Goal: Task Accomplishment & Management: Use online tool/utility

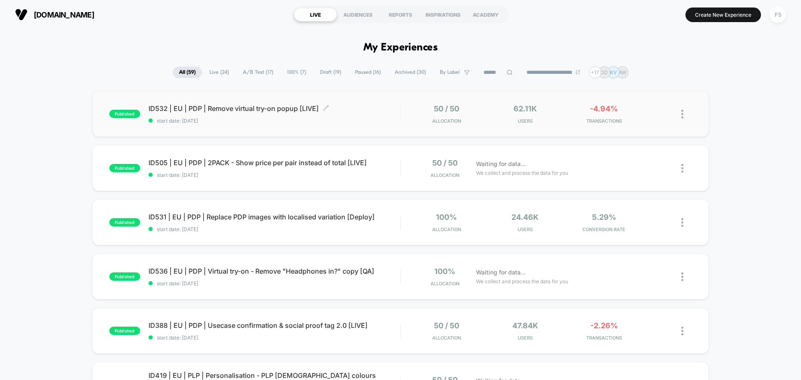
click at [217, 109] on span "ID532 | EU | PDP | Remove virtual try-on popup [LIVE] Click to edit experience …" at bounding box center [274, 108] width 252 height 8
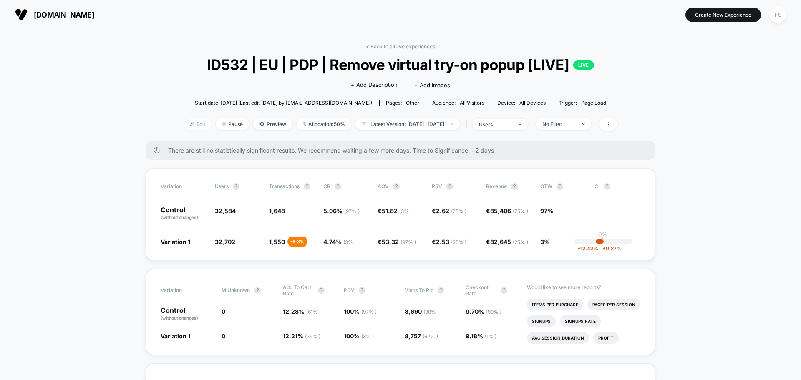
click at [190, 126] on span "Edit" at bounding box center [198, 123] width 28 height 11
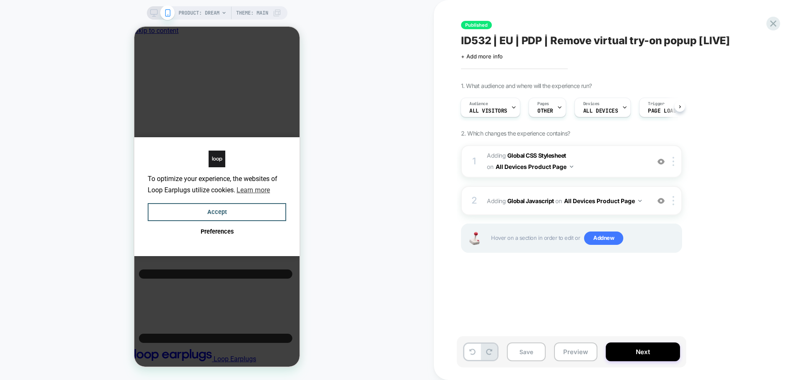
scroll to position [0, 6]
click at [538, 200] on b "Global Javascript" at bounding box center [530, 200] width 47 height 7
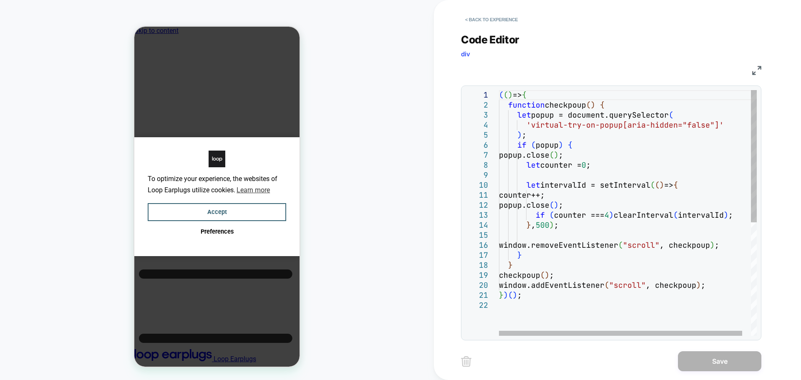
scroll to position [0, 0]
click at [546, 202] on div "( ( ) => { function checkpoup ( ) { let popup = document.querySelector ( 'virtu…" at bounding box center [632, 318] width 267 height 456
click at [570, 114] on div "( ( ) => { function checkpoup ( ) { let popup = document.querySelector ( 'virtu…" at bounding box center [632, 318] width 267 height 456
click at [530, 135] on div "( ( ) => { function checkpoup ( ) { let popup = document.querySelector ( 'virtu…" at bounding box center [632, 318] width 267 height 456
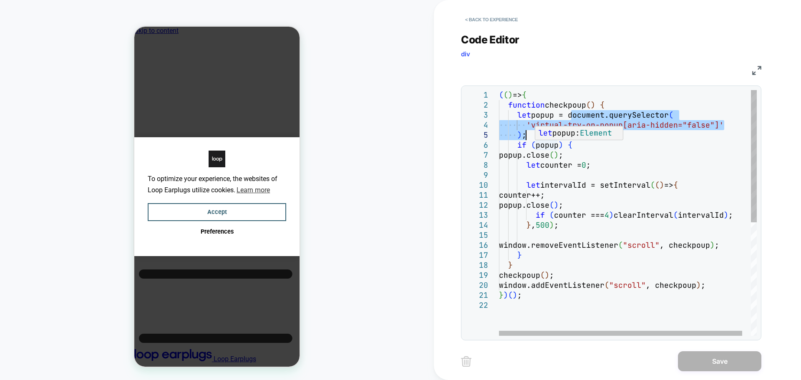
click at [539, 144] on div "( ( ) => { function checkpoup ( ) { let popup = document.querySelector ( 'virtu…" at bounding box center [632, 318] width 267 height 456
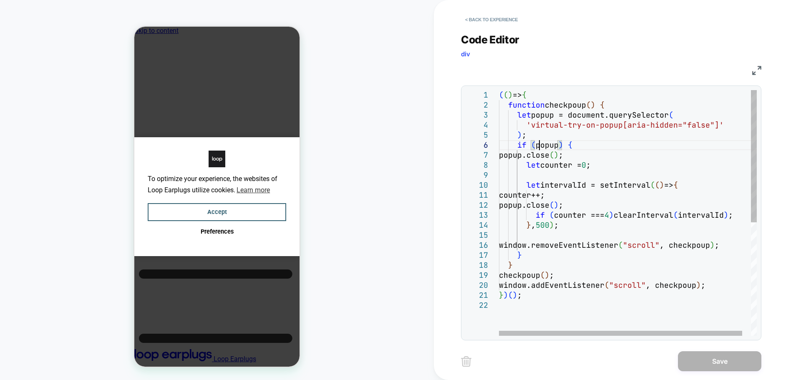
click at [539, 144] on div "( ( ) => { function checkpoup ( ) { let popup = document.querySelector ( 'virtu…" at bounding box center [632, 318] width 267 height 456
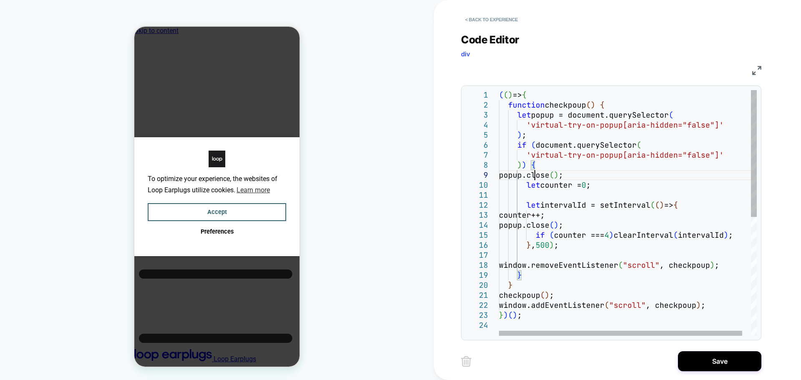
click at [536, 174] on div "( ( ) => { function checkpoup ( ) { let popup = document.querySelector ( 'virtu…" at bounding box center [632, 328] width 267 height 476
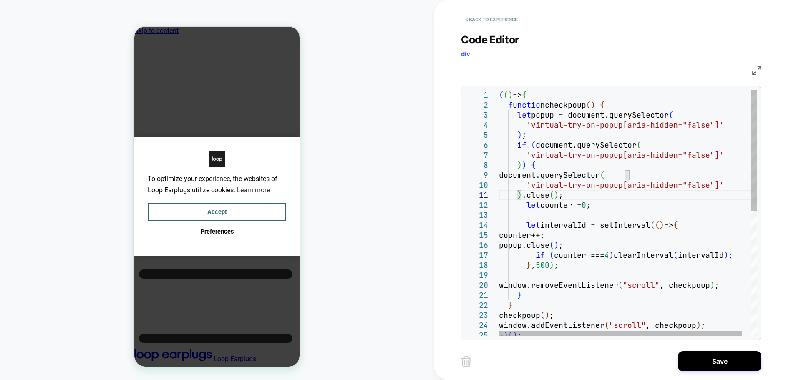
click at [547, 245] on div "( ( ) => { function checkpoup ( ) { let popup = document.querySelector ( 'virtu…" at bounding box center [632, 338] width 267 height 496
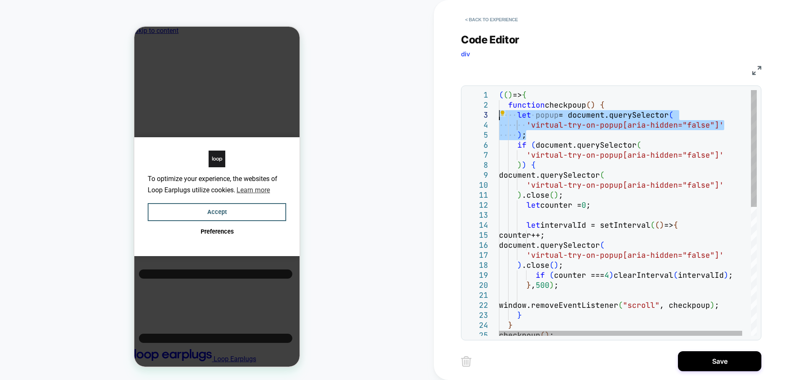
drag, startPoint x: 529, startPoint y: 133, endPoint x: 483, endPoint y: 115, distance: 50.0
click at [499, 115] on div "( ( ) => { function checkpoup ( ) { let popup = document.querySelector ( 'virtu…" at bounding box center [632, 348] width 267 height 516
type textarea "**********"
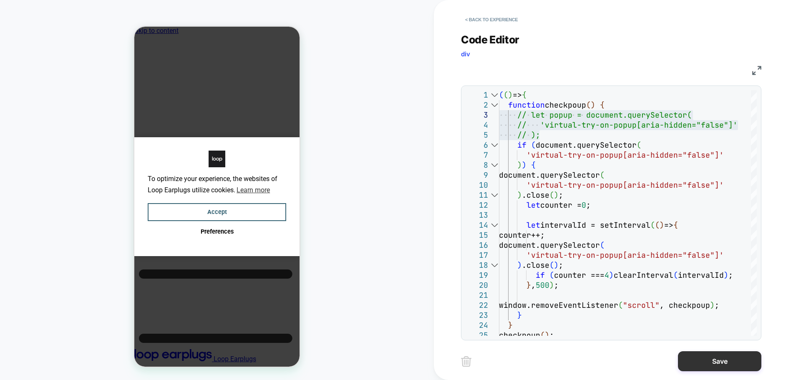
click at [713, 361] on button "Save" at bounding box center [719, 361] width 83 height 20
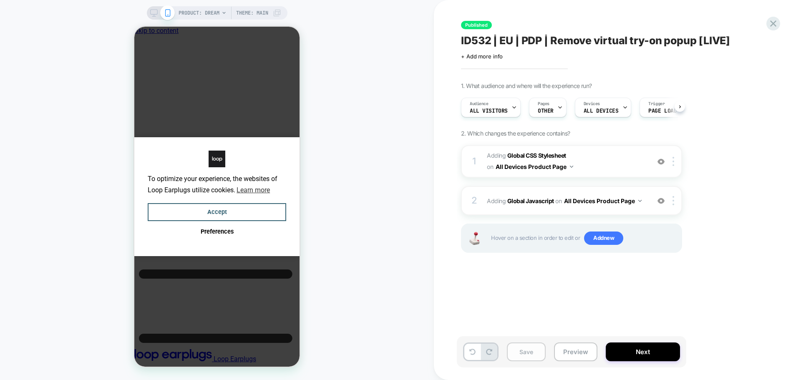
scroll to position [0, 0]
click at [511, 350] on button "Save" at bounding box center [526, 351] width 39 height 19
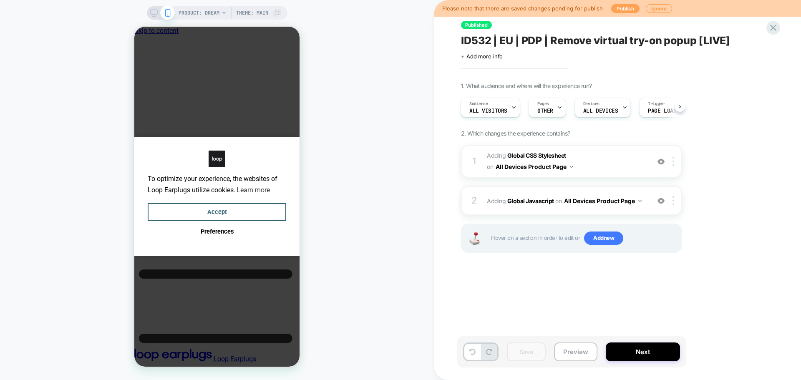
click at [629, 7] on button "Publish" at bounding box center [625, 8] width 28 height 9
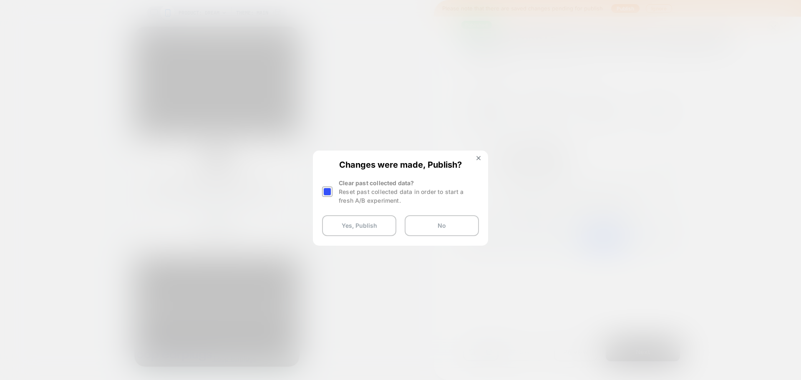
click at [326, 193] on div at bounding box center [327, 191] width 10 height 10
click at [352, 225] on button "Yes, Publish" at bounding box center [359, 225] width 74 height 21
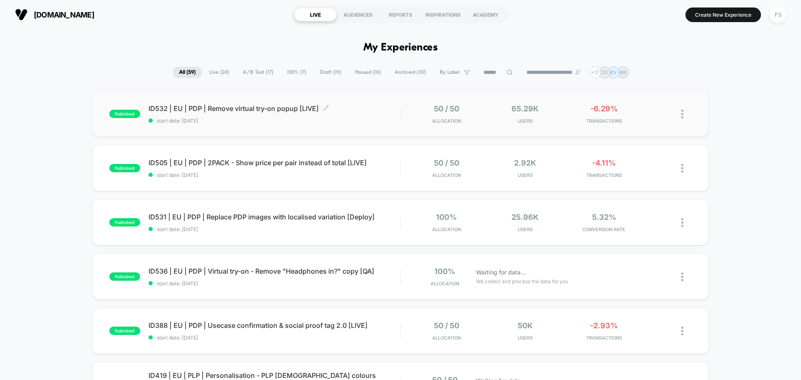
click at [221, 108] on span "ID532 | EU | PDP | Remove virtual try-on popup [LIVE] Click to edit experience …" at bounding box center [274, 108] width 252 height 8
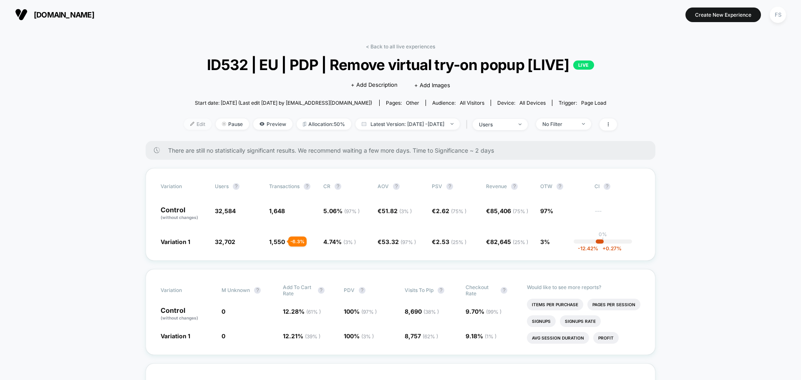
click at [184, 127] on span "Edit" at bounding box center [198, 123] width 28 height 11
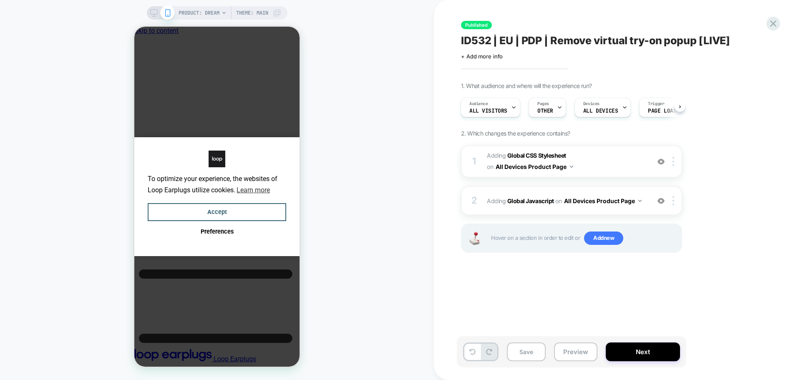
scroll to position [0, 6]
click at [545, 203] on b "Global Javascript" at bounding box center [530, 200] width 47 height 7
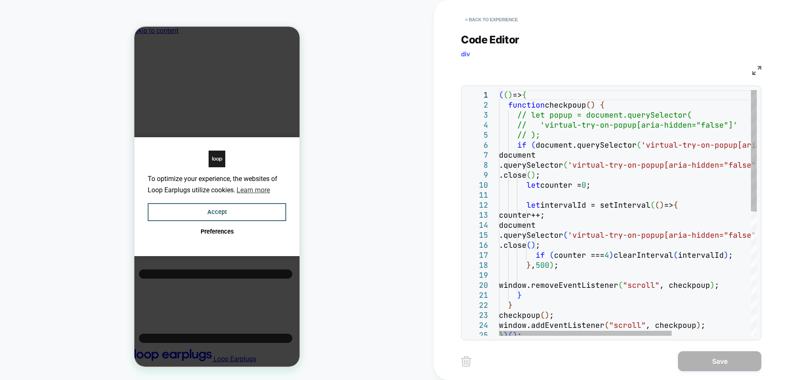
scroll to position [0, 0]
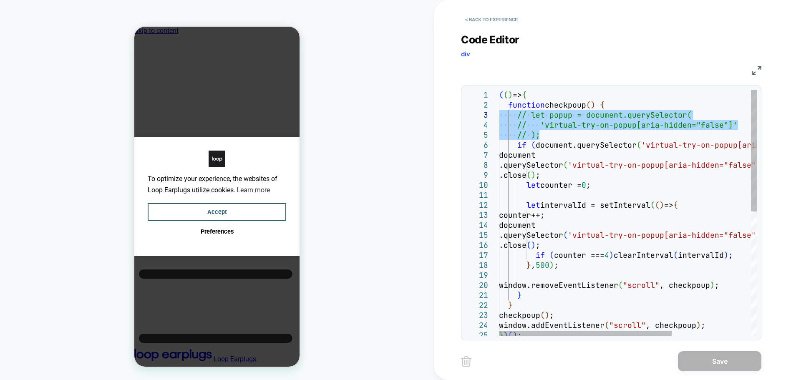
drag, startPoint x: 546, startPoint y: 134, endPoint x: 491, endPoint y: 117, distance: 57.7
click at [499, 117] on div "( ( ) => { function checkpoup ( ) { // let popup = document.querySelector( // '…" at bounding box center [686, 338] width 375 height 496
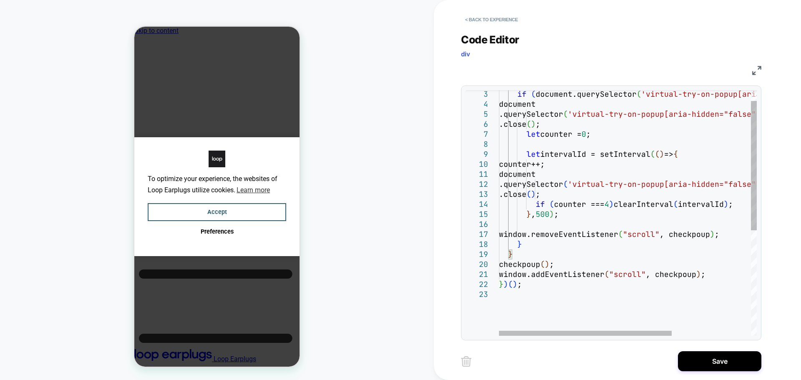
click at [550, 288] on div "let intervalId = setInterval ( ( ) => { counter++; document .querySelector ( 'v…" at bounding box center [686, 302] width 375 height 466
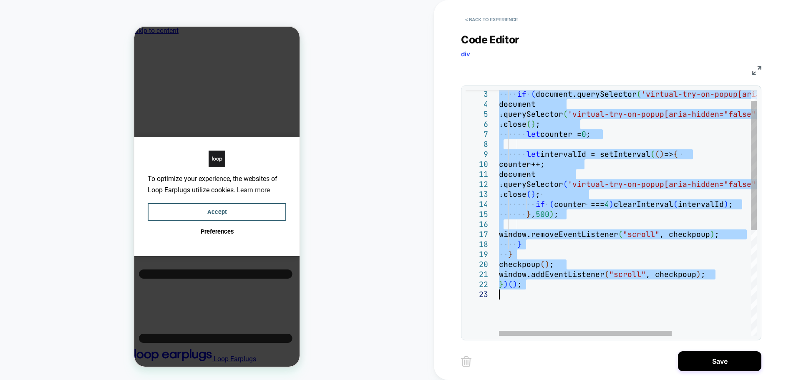
click at [571, 147] on div "let intervalId = setInterval ( ( ) => { counter++; document .querySelector ( 'v…" at bounding box center [686, 302] width 375 height 466
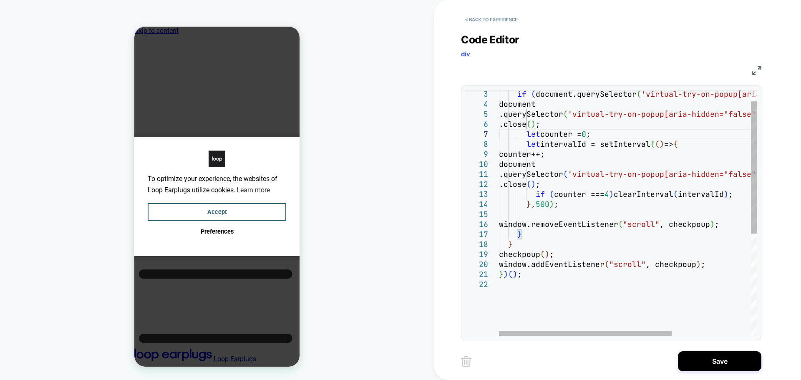
click at [561, 279] on div "let intervalId = setInterval ( ( ) => { counter++; document .querySelector ( 'v…" at bounding box center [686, 297] width 375 height 456
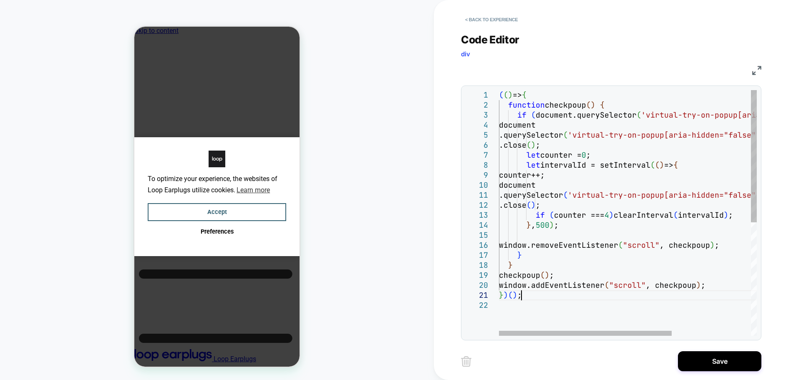
type textarea "**********"
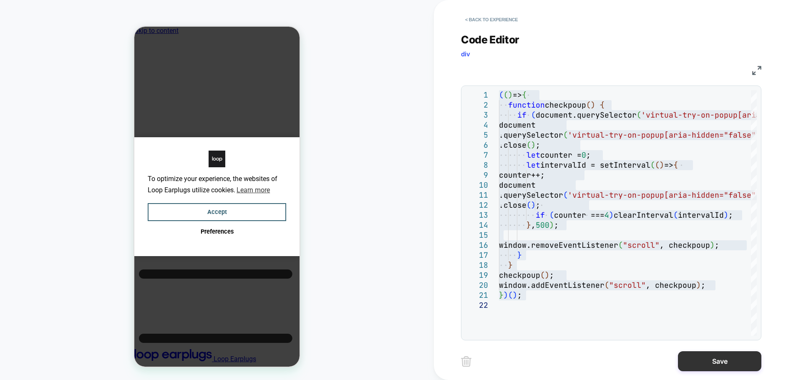
click at [694, 360] on button "Save" at bounding box center [719, 361] width 83 height 20
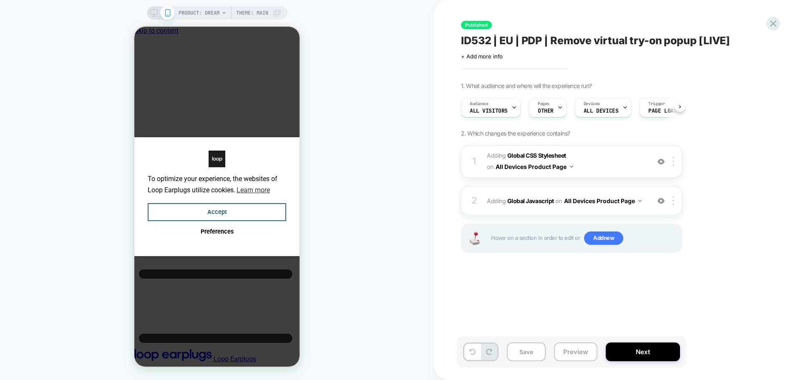
scroll to position [0, 0]
click at [506, 352] on div "Save Preview Next" at bounding box center [571, 351] width 229 height 31
click at [525, 347] on button "Save" at bounding box center [526, 351] width 39 height 19
click at [516, 355] on button "Save" at bounding box center [526, 351] width 39 height 19
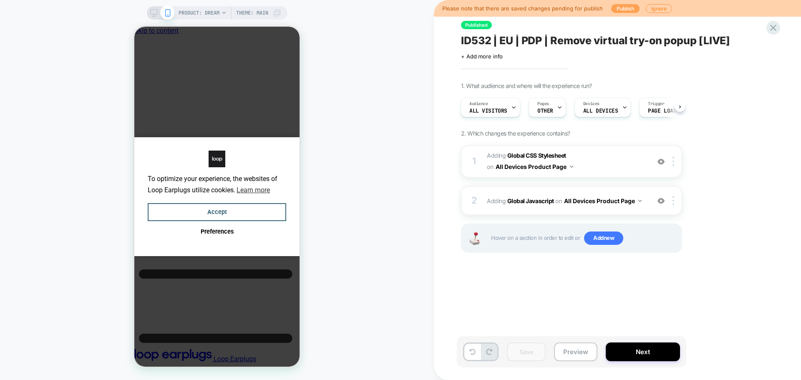
click at [628, 6] on button "Publish" at bounding box center [625, 8] width 28 height 9
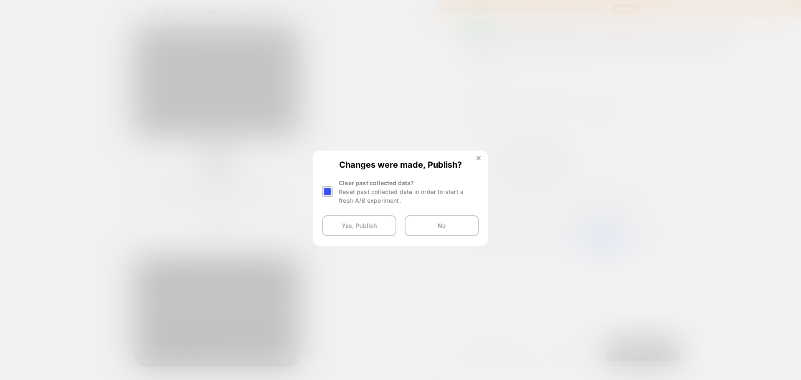
click at [329, 191] on div at bounding box center [327, 191] width 10 height 10
click at [361, 224] on button "Yes, Publish" at bounding box center [359, 225] width 74 height 21
